Goal: Navigation & Orientation: Understand site structure

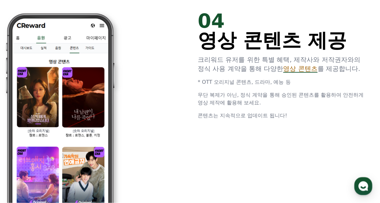
scroll to position [1175, 0]
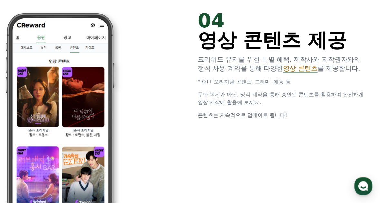
click at [305, 85] on p "* OTT 오리지널 콘텐츠, 드라마, 예능 등" at bounding box center [284, 82] width 172 height 8
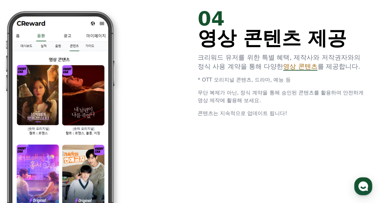
scroll to position [1177, 0]
click at [283, 69] on span "영상 콘텐츠" at bounding box center [300, 66] width 34 height 8
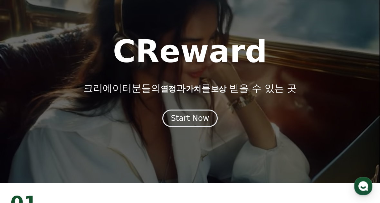
scroll to position [20, 0]
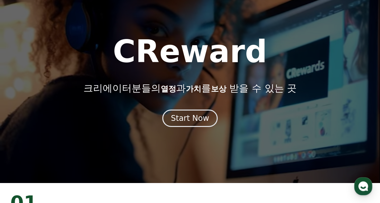
click at [186, 121] on div "Start Now" at bounding box center [190, 118] width 38 height 10
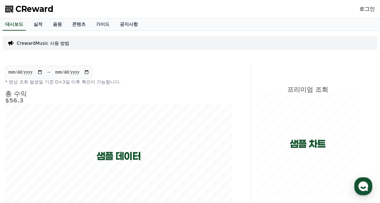
click at [40, 26] on link "실적" at bounding box center [37, 24] width 19 height 12
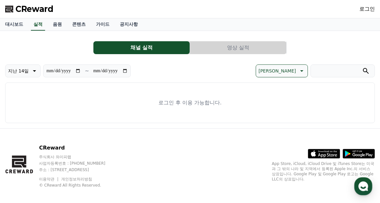
click at [56, 25] on link "음원" at bounding box center [57, 24] width 19 height 12
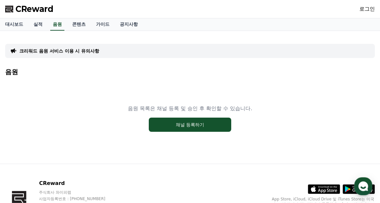
click at [77, 24] on link "콘텐츠" at bounding box center [79, 24] width 24 height 12
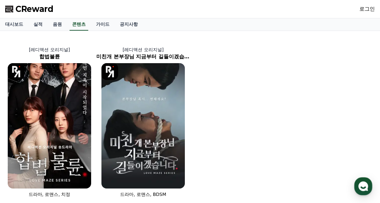
click at [76, 27] on link "콘텐츠" at bounding box center [79, 24] width 19 height 12
click at [93, 24] on link "가이드" at bounding box center [103, 24] width 24 height 12
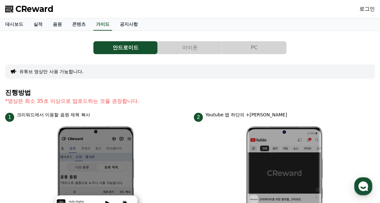
click at [19, 23] on link "대시보드" at bounding box center [14, 24] width 28 height 12
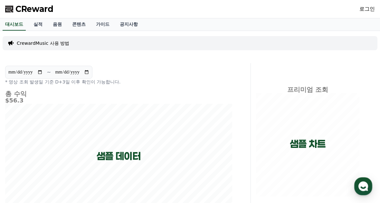
click at [120, 28] on link "공지사항" at bounding box center [129, 24] width 28 height 12
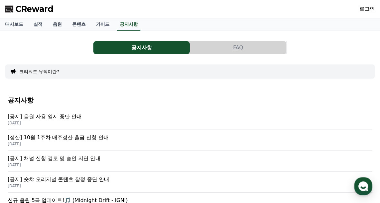
click at [93, 18] on link "가이드" at bounding box center [103, 24] width 24 height 12
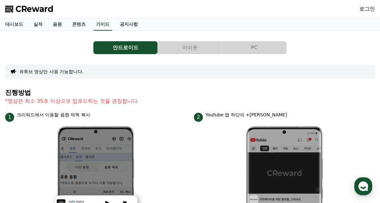
click at [189, 49] on button "아이폰" at bounding box center [190, 47] width 64 height 13
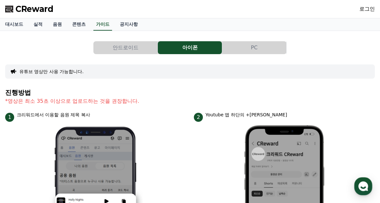
click at [33, 10] on span "CReward" at bounding box center [34, 9] width 38 height 10
